Goal: Find specific page/section: Find specific page/section

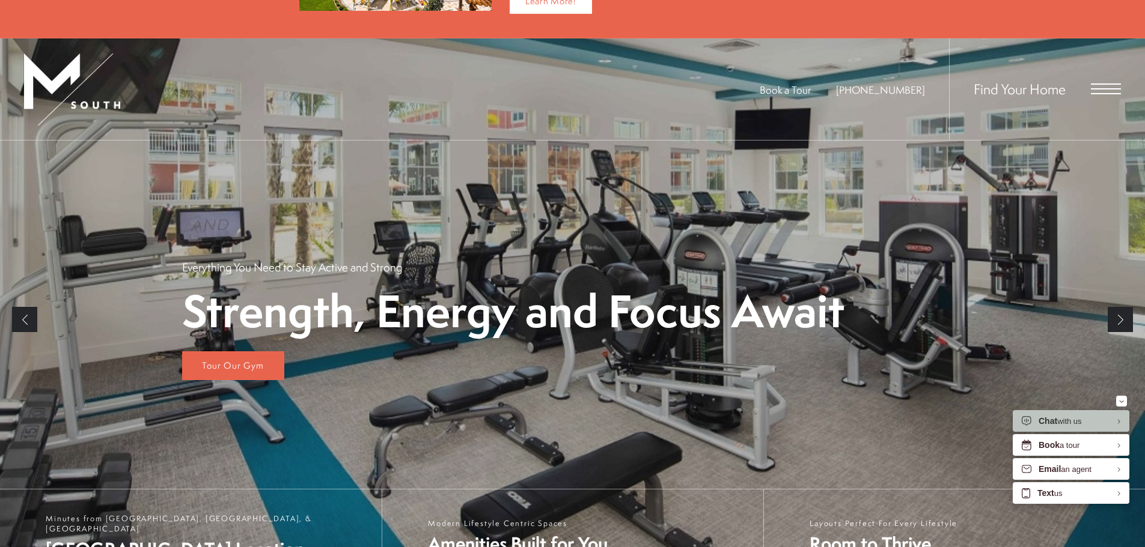
scroll to position [120, 0]
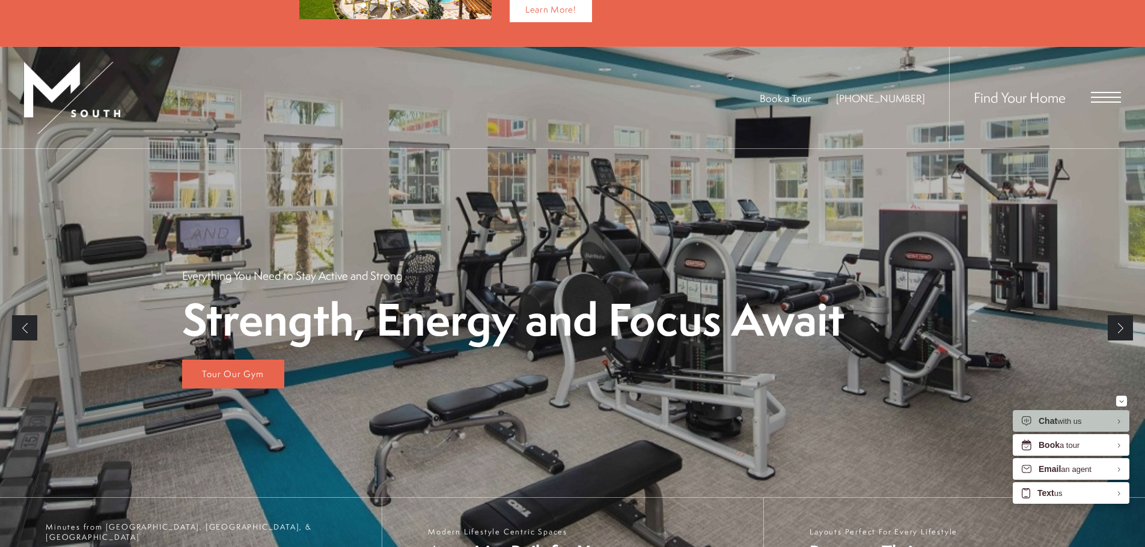
click at [1111, 93] on span "Open Menu" at bounding box center [1106, 97] width 30 height 11
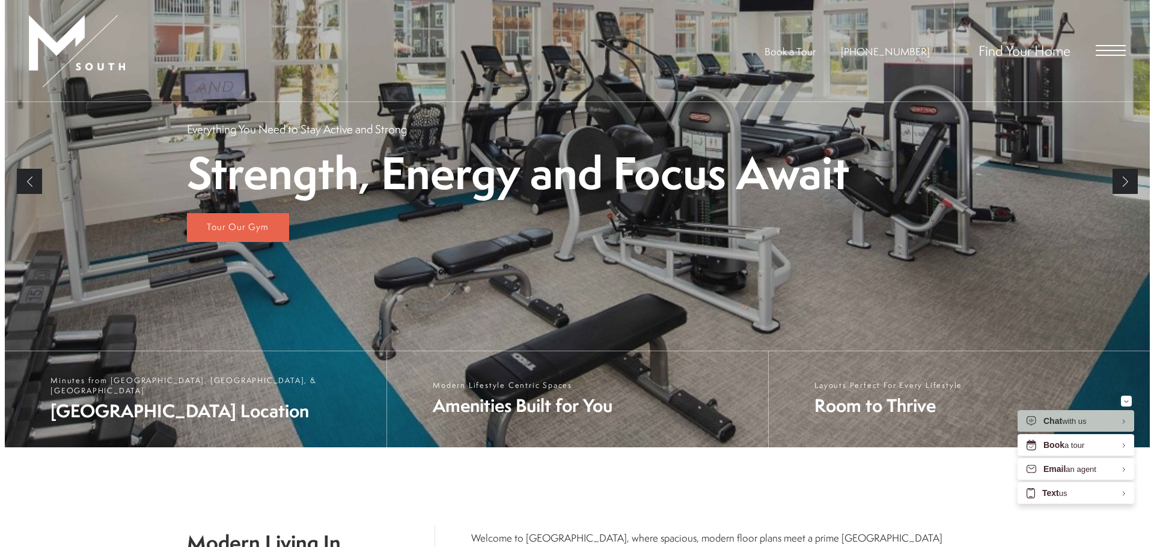
scroll to position [0, 0]
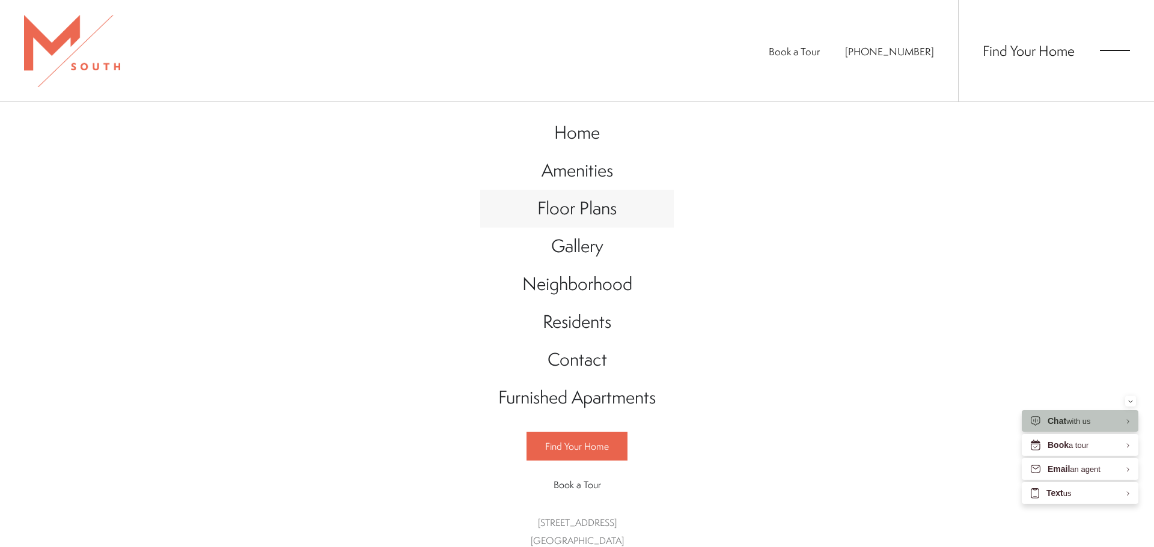
click at [544, 207] on span "Floor Plans" at bounding box center [576, 208] width 79 height 25
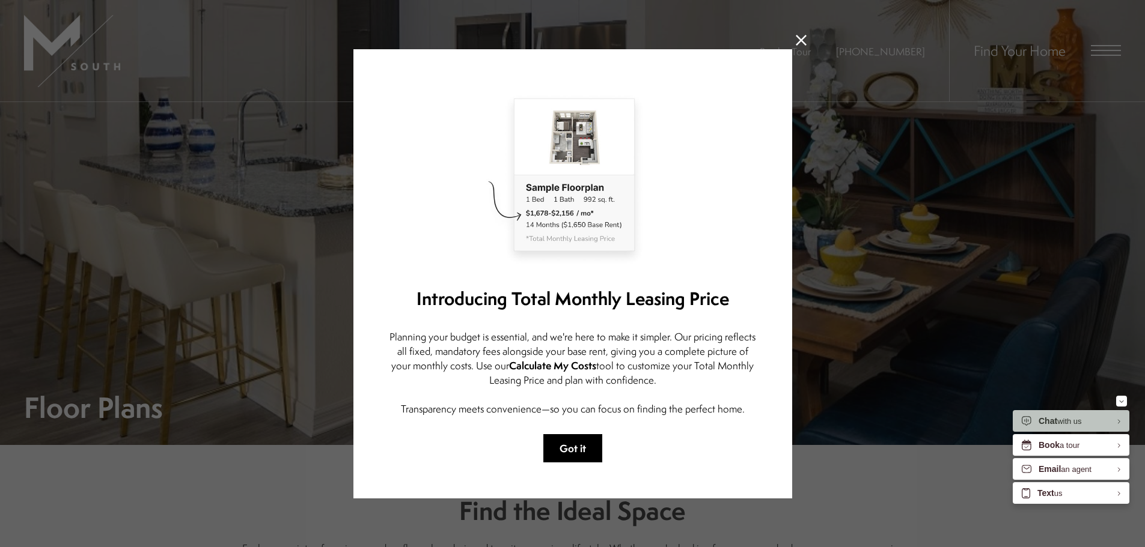
click at [563, 452] on button "Got it" at bounding box center [572, 449] width 59 height 28
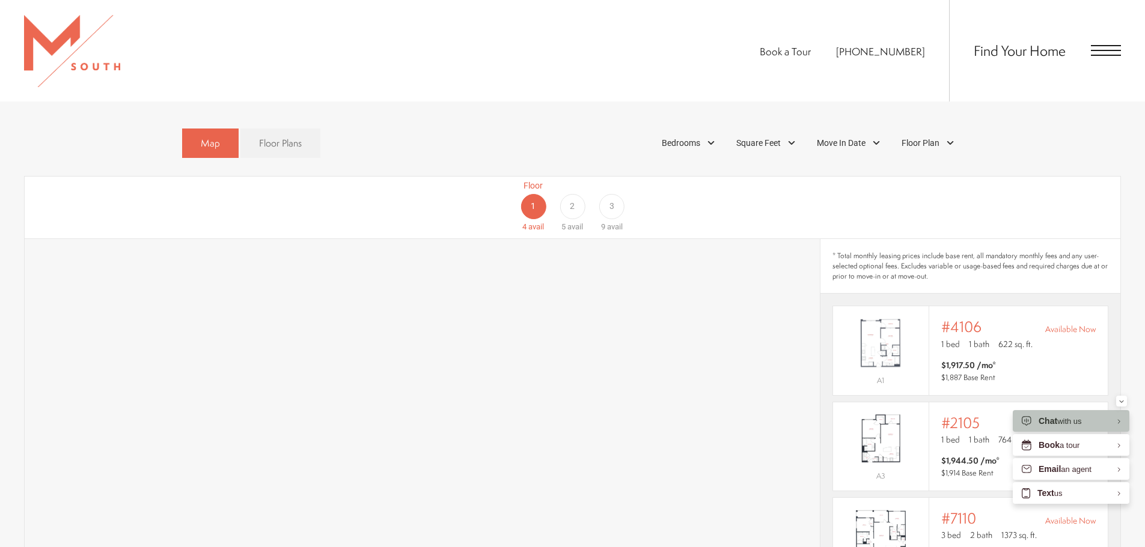
scroll to position [781, 0]
click at [575, 201] on span "2" at bounding box center [572, 207] width 5 height 13
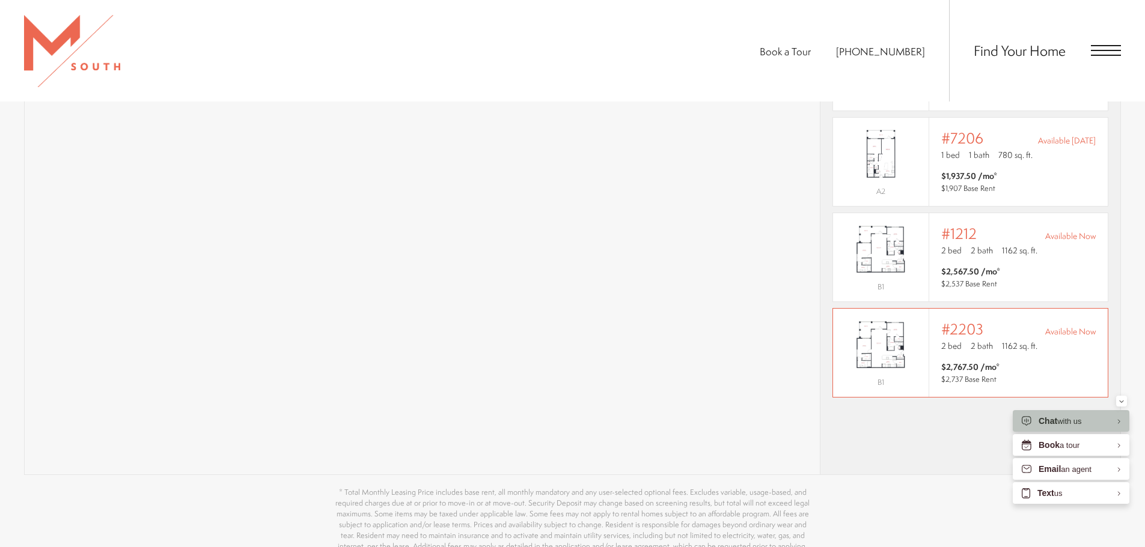
scroll to position [1142, 0]
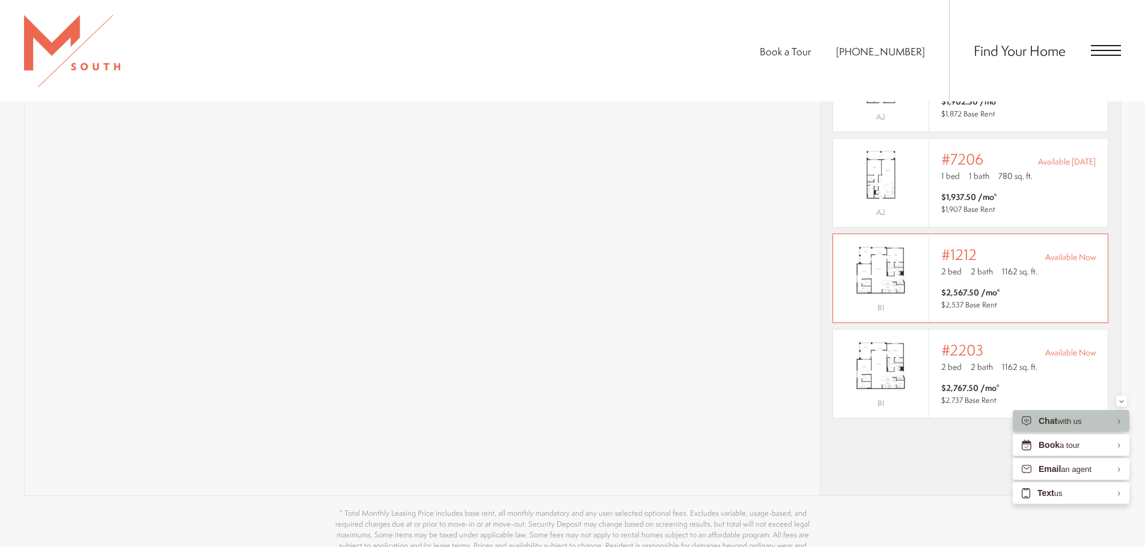
click at [917, 241] on img "View #1212" at bounding box center [881, 271] width 96 height 60
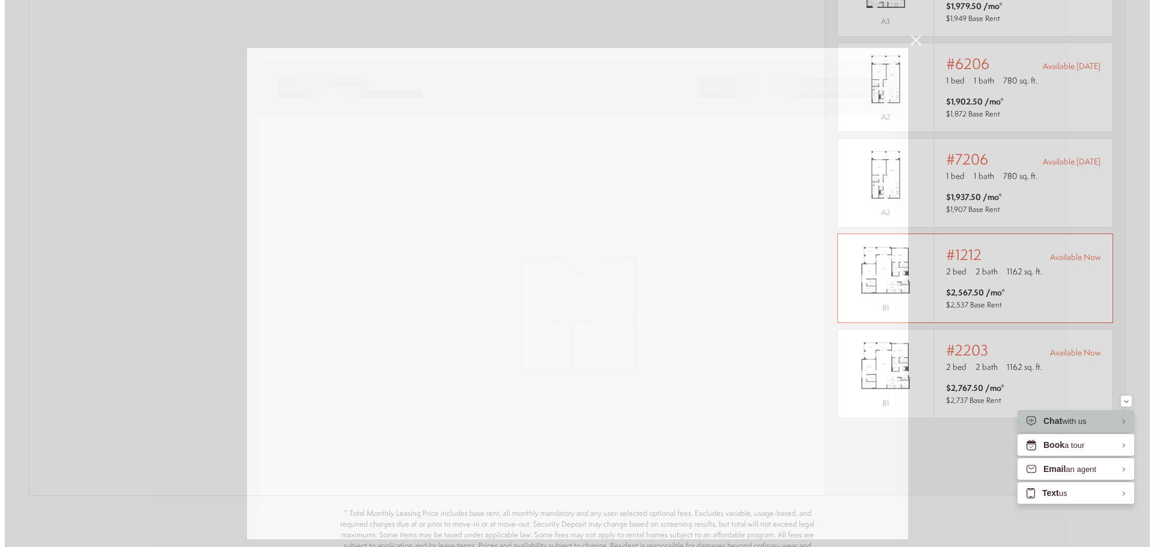
scroll to position [0, 0]
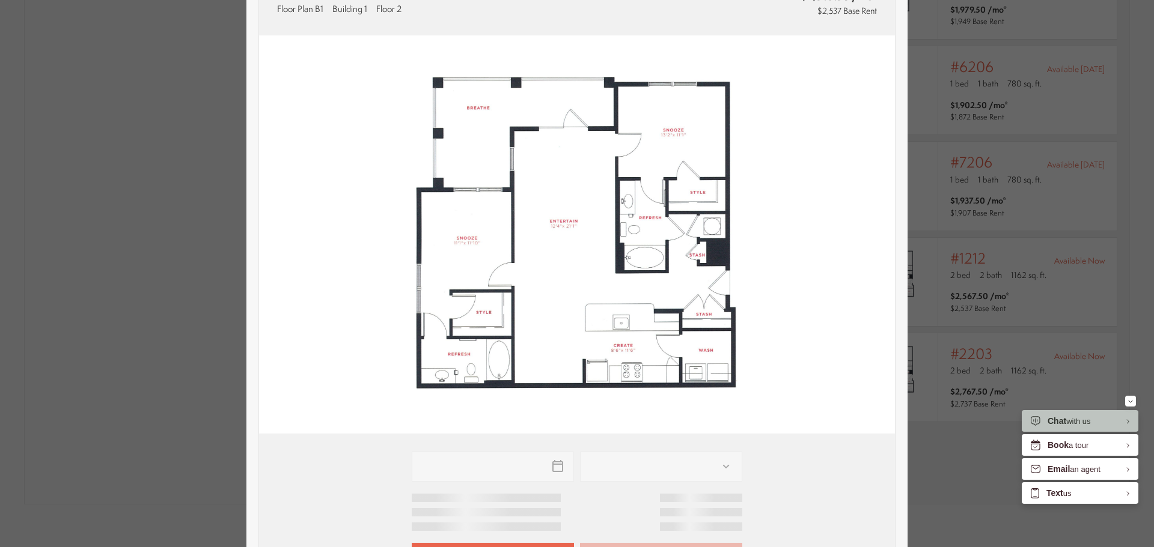
type input "**********"
